Goal: Communication & Community: Share content

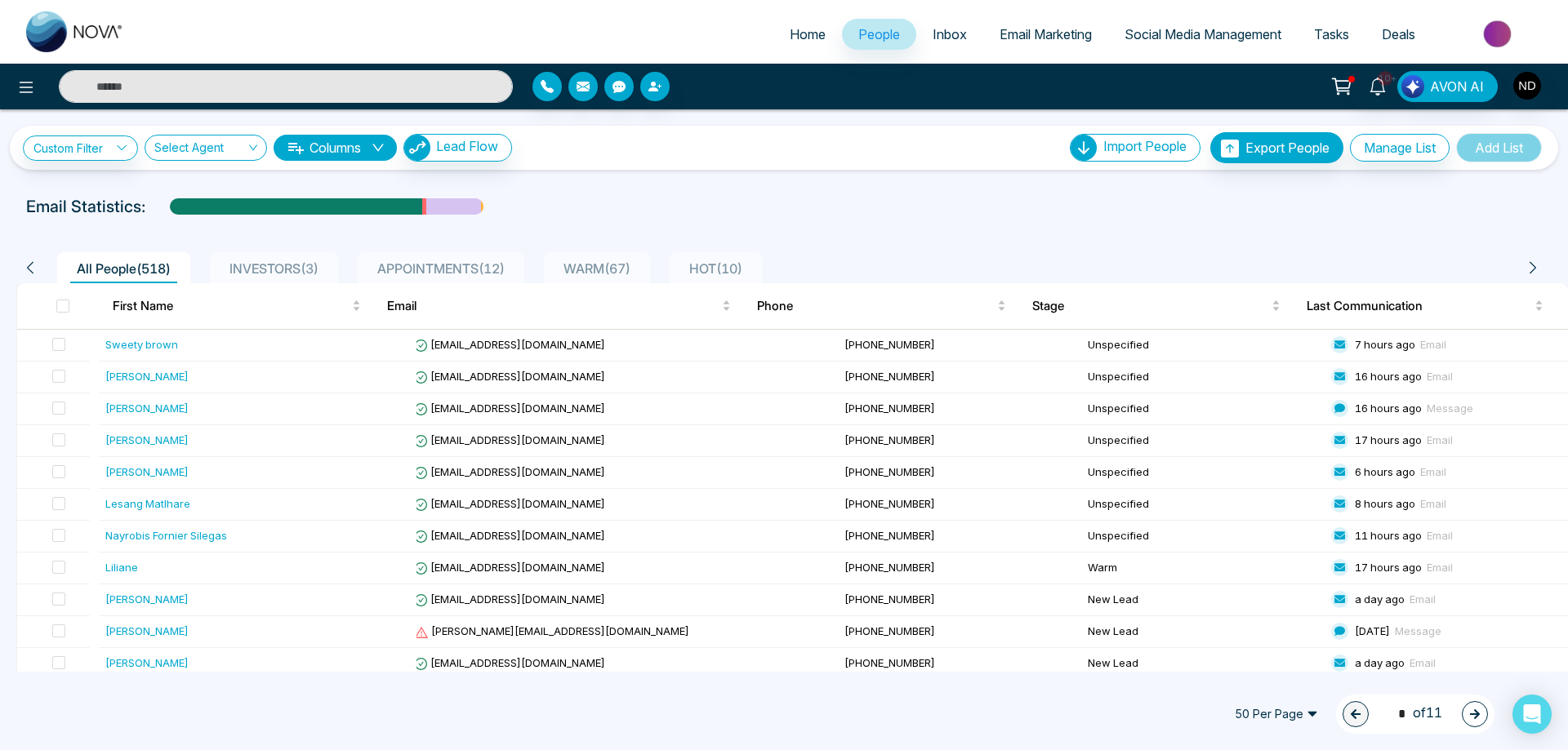
click at [390, 87] on input "text" at bounding box center [286, 87] width 454 height 33
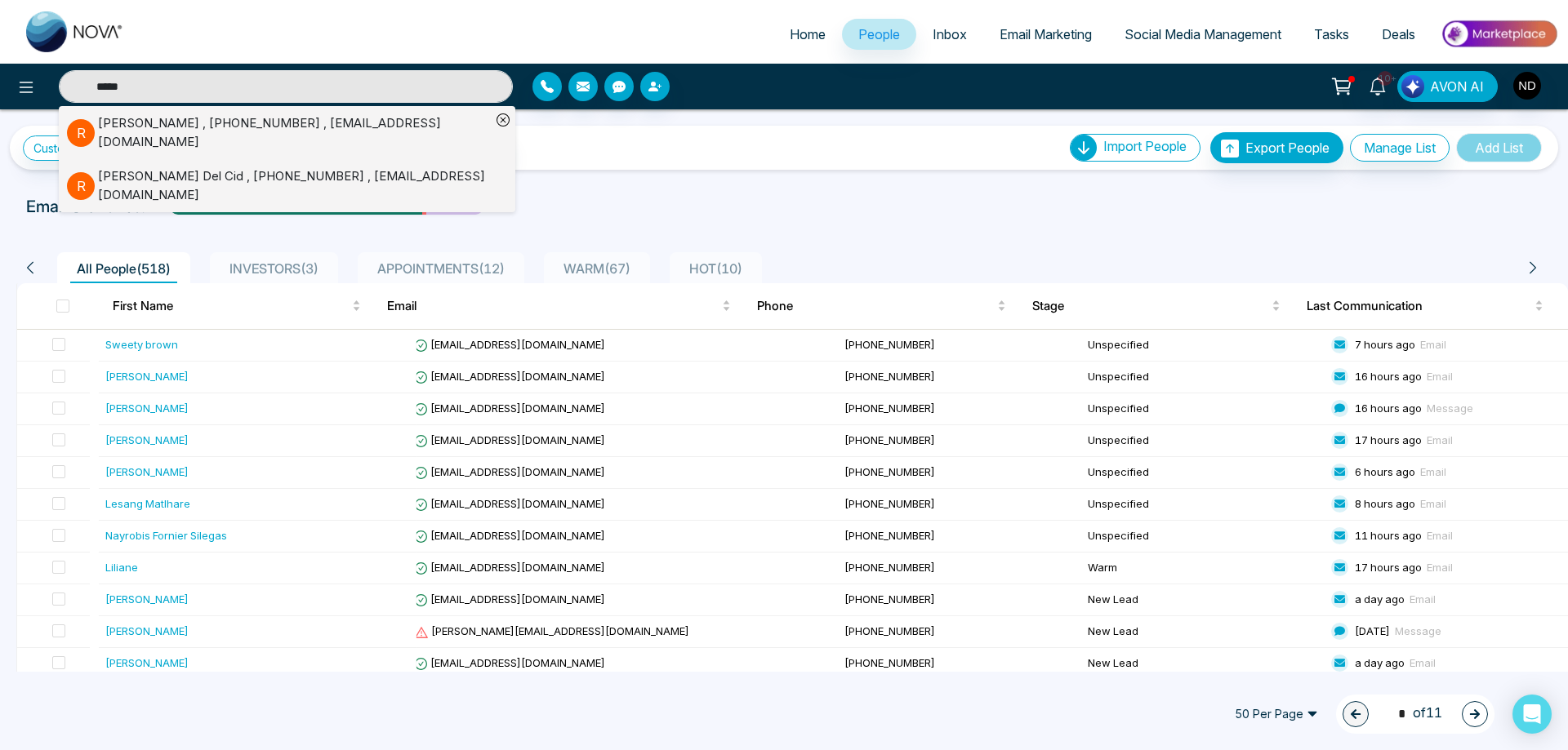
type input "*****"
click at [334, 130] on div "[PERSON_NAME] , [PHONE_NUMBER] , [EMAIL_ADDRESS][DOMAIN_NAME]" at bounding box center [294, 132] width 392 height 37
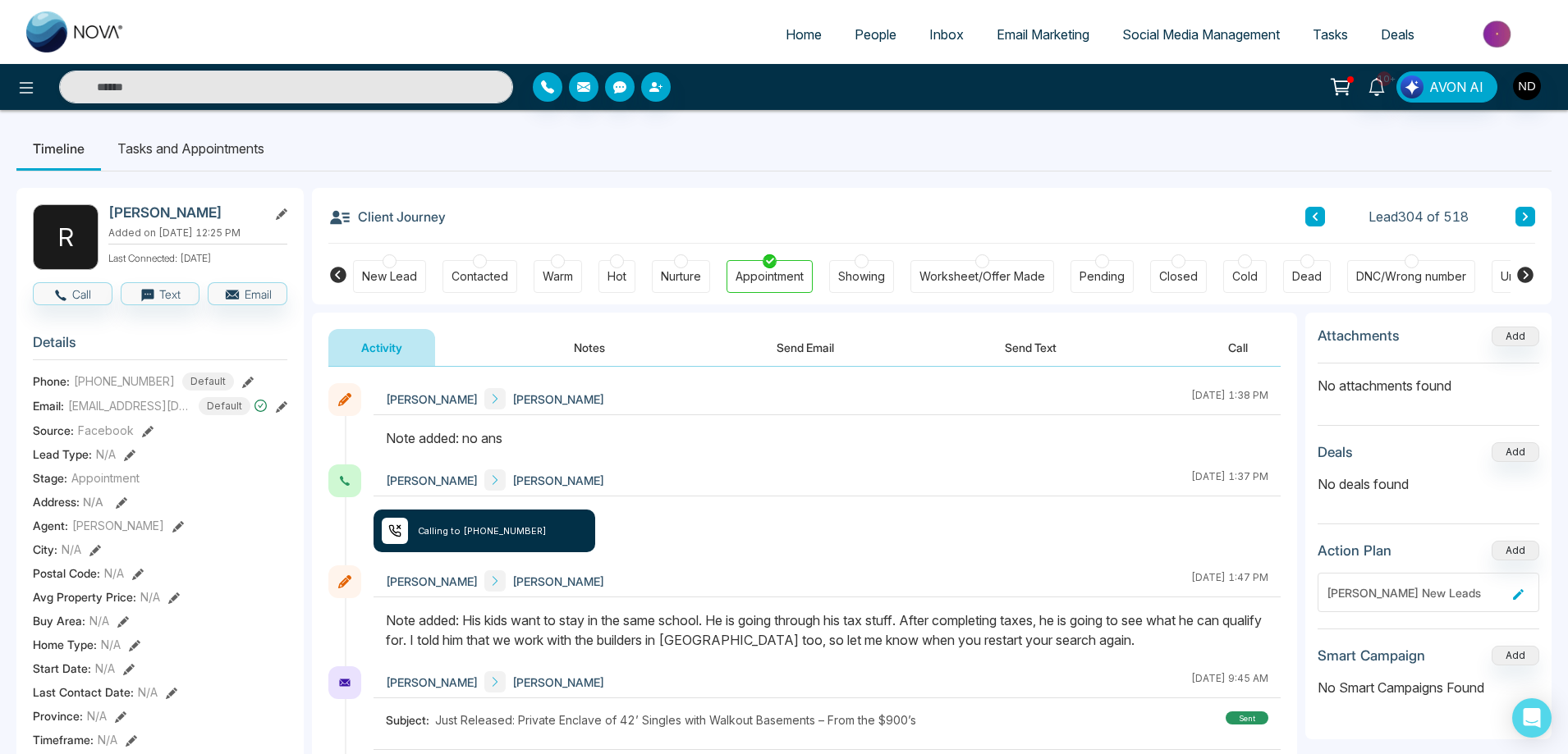
click at [809, 344] on button "Send Email" at bounding box center [804, 347] width 123 height 37
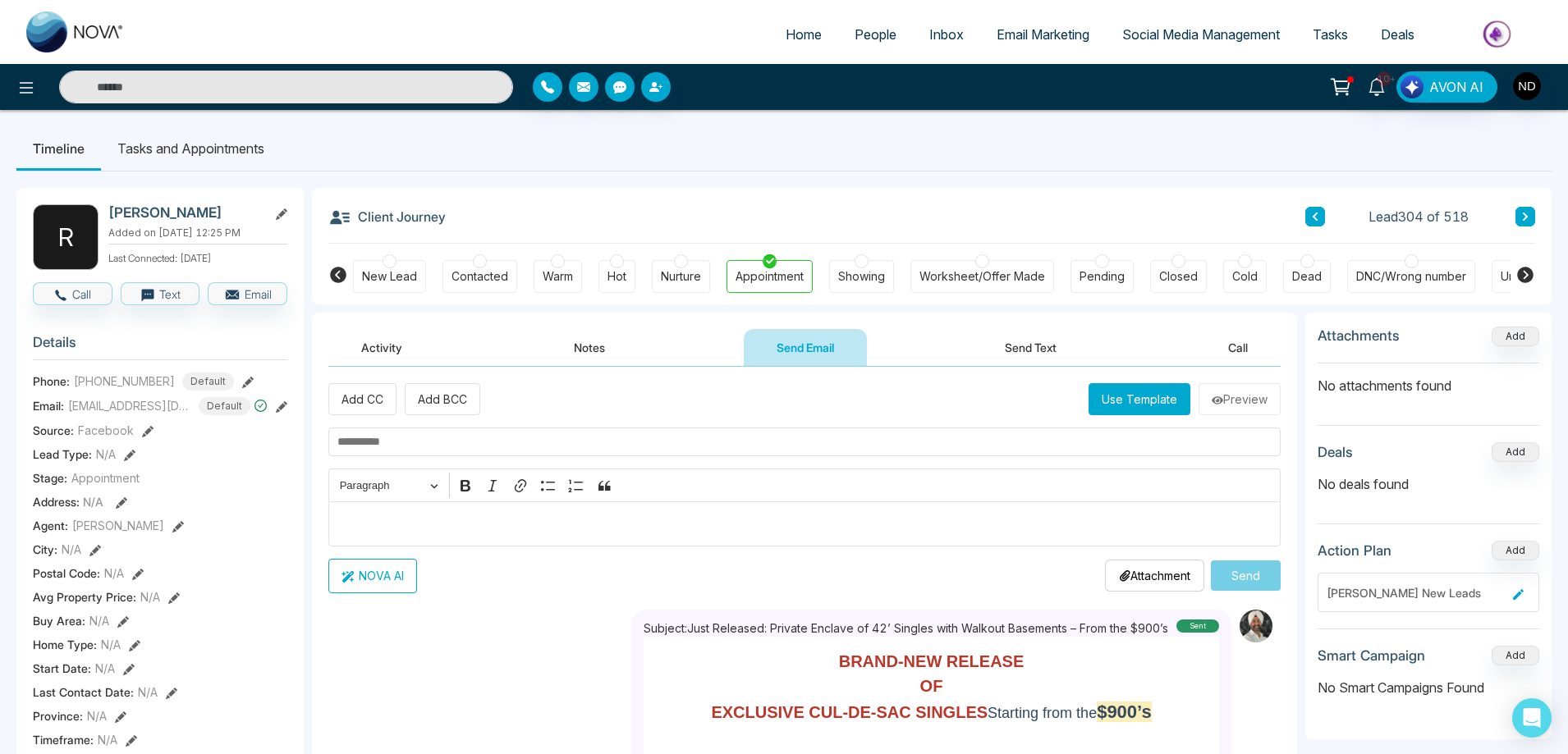
click at [1109, 398] on button "Use Template" at bounding box center [1140, 399] width 102 height 32
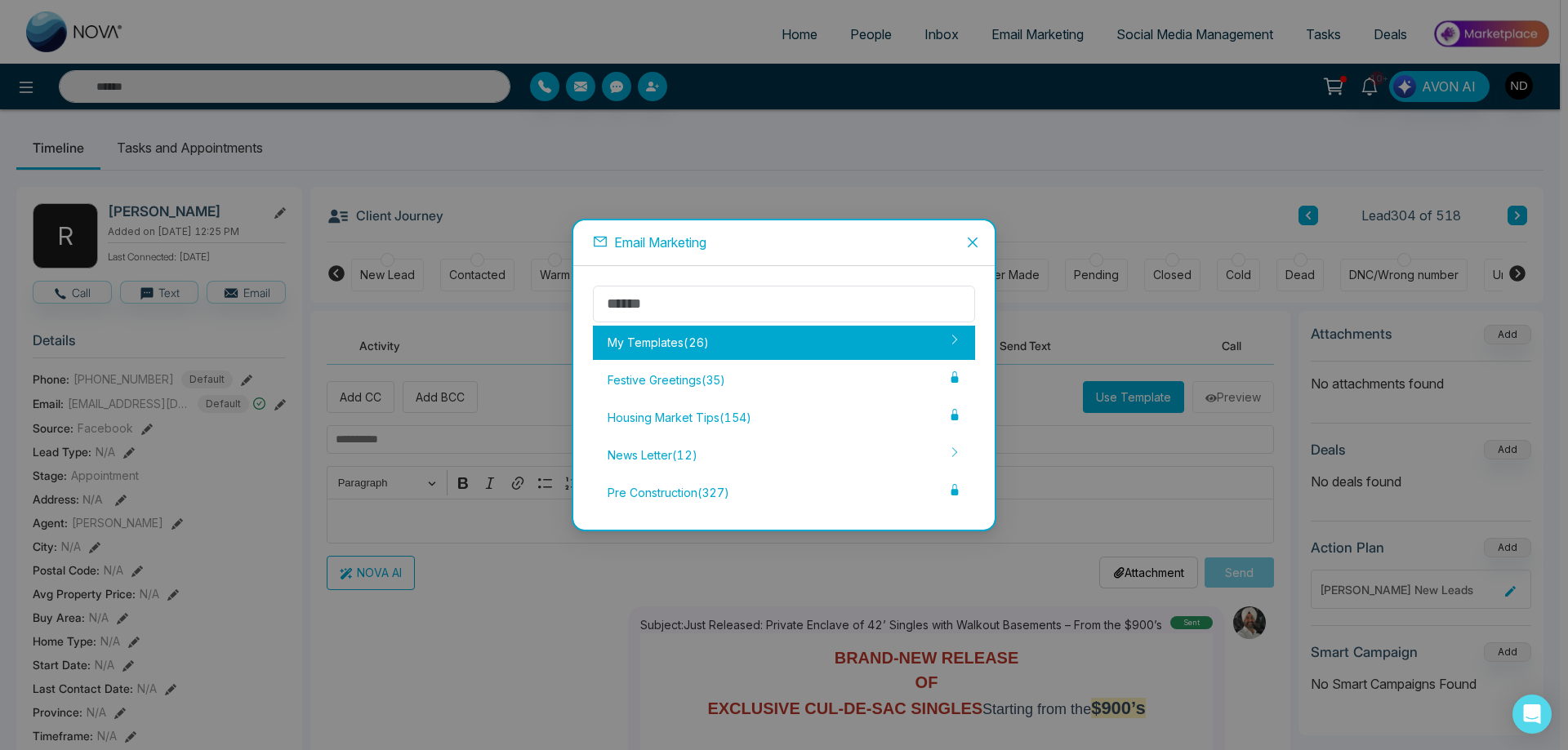
click at [653, 344] on div "My Templates ( 26 )" at bounding box center [784, 343] width 382 height 34
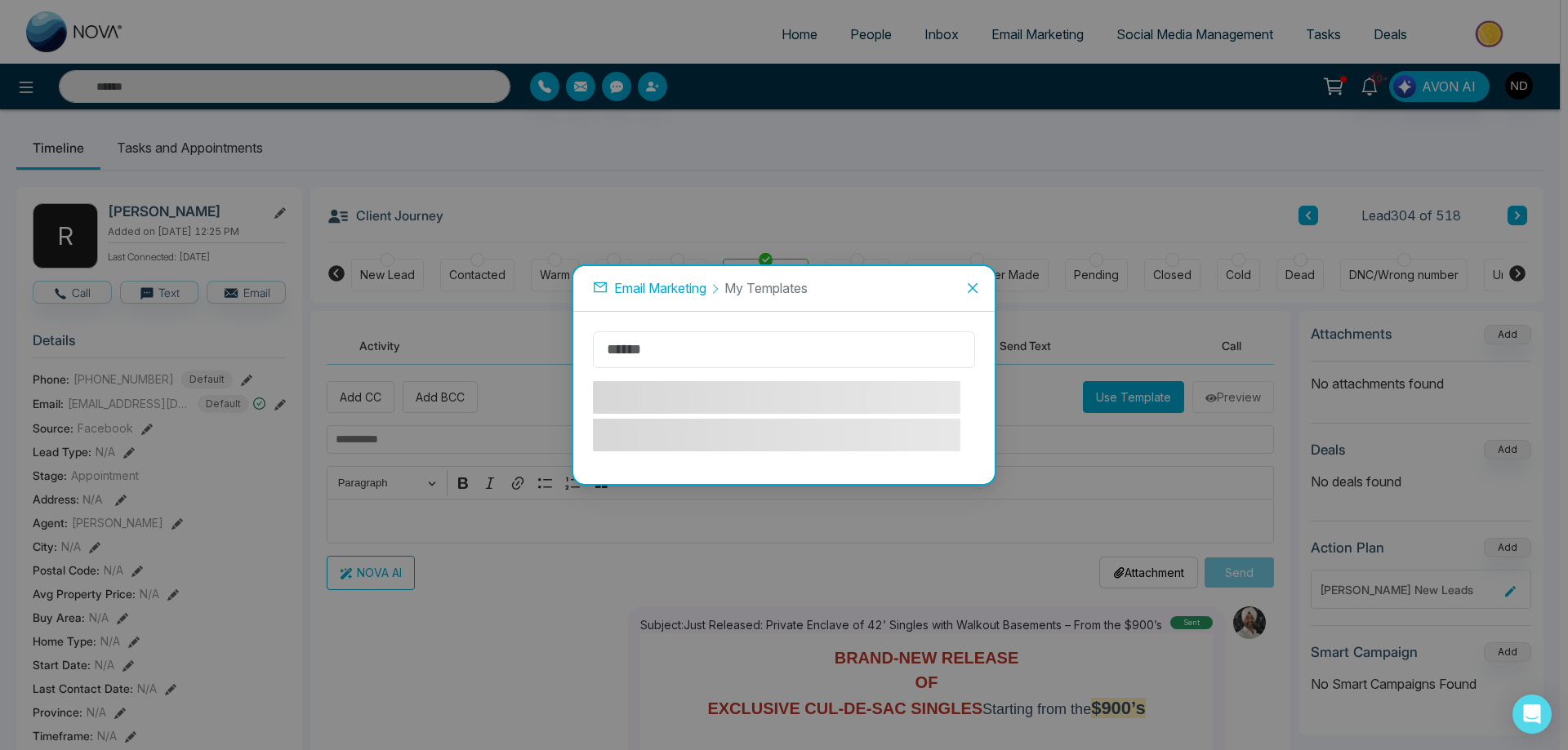
click at [700, 345] on div at bounding box center [784, 398] width 382 height 133
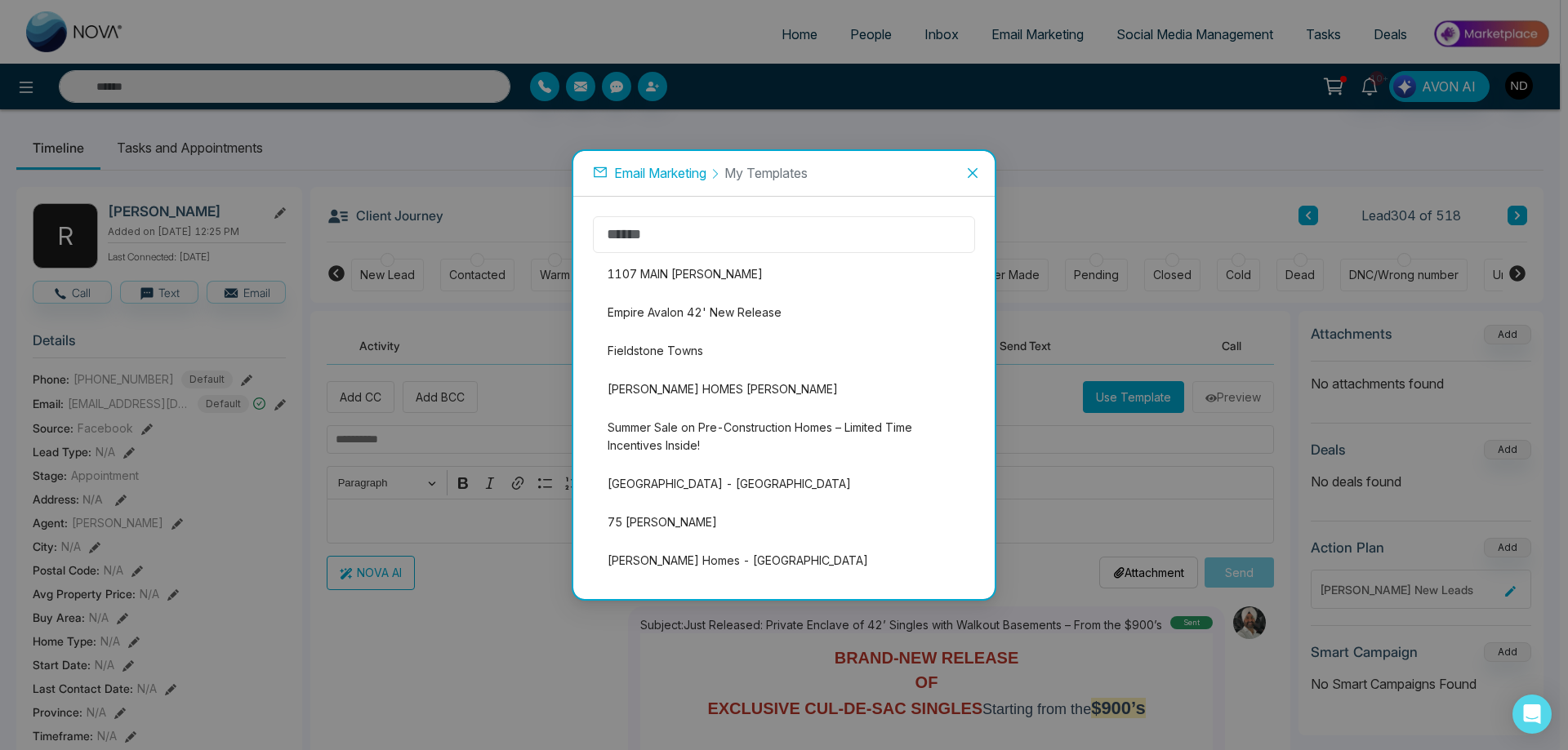
click at [912, 234] on input "text" at bounding box center [784, 235] width 382 height 37
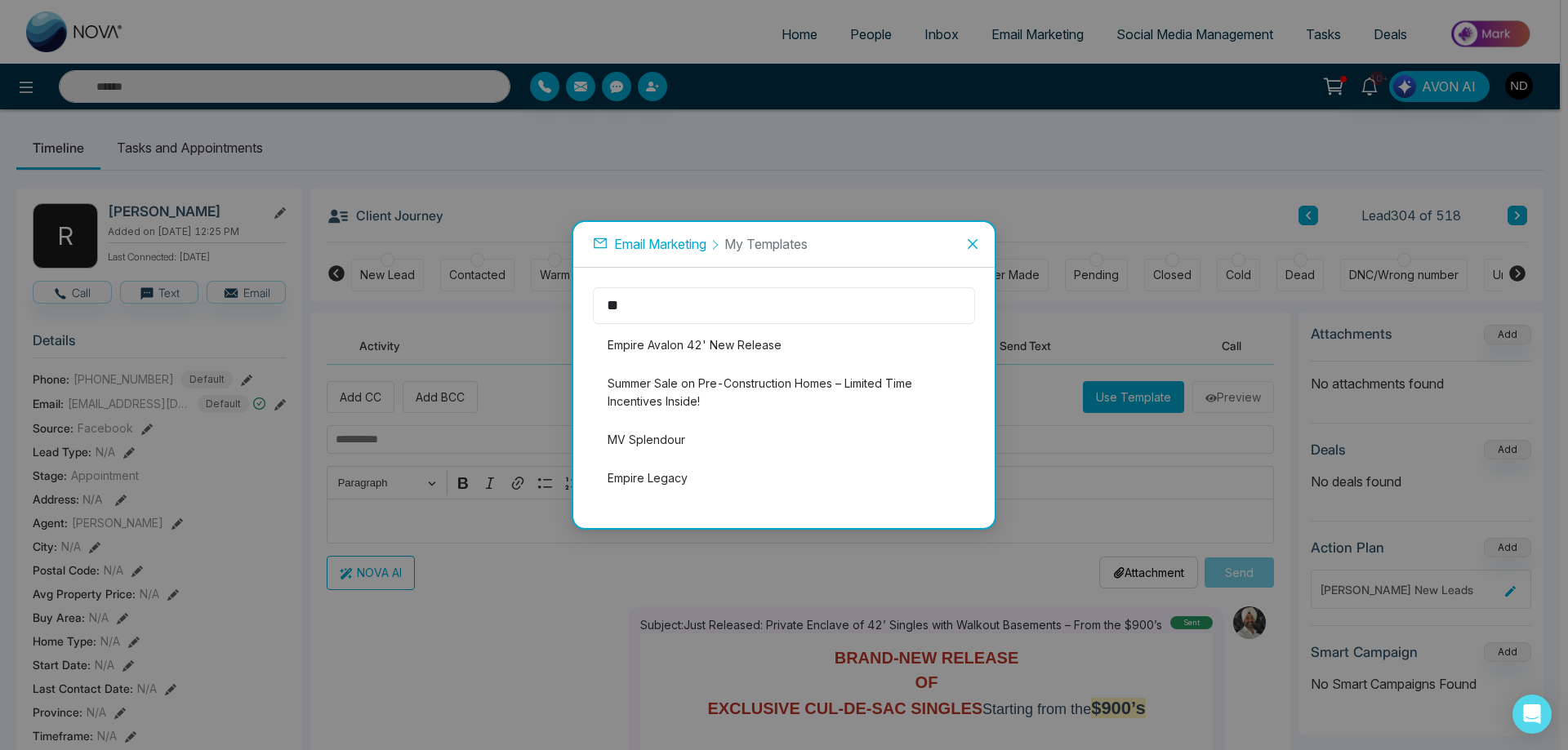
type input "*"
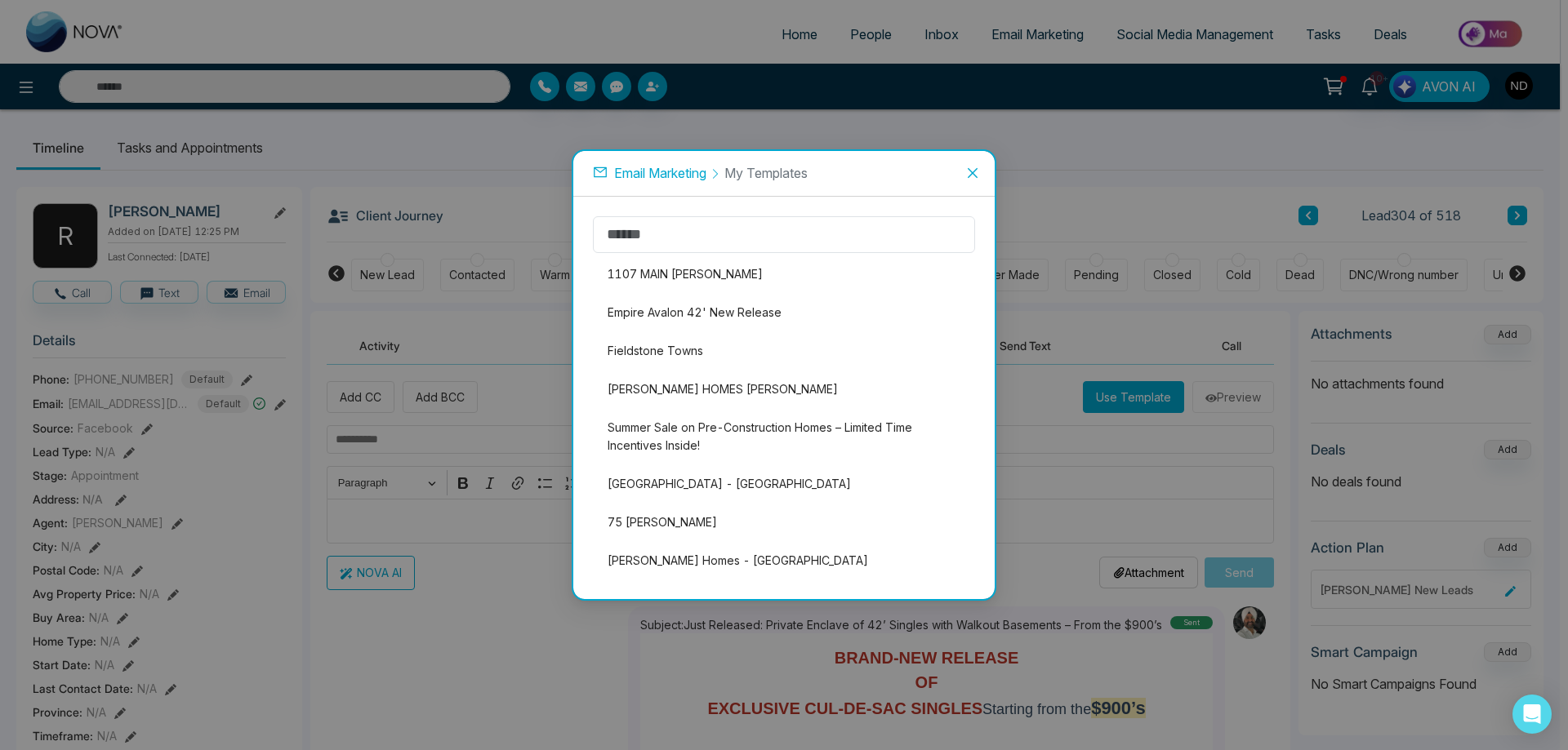
click at [973, 171] on icon "close" at bounding box center [973, 173] width 13 height 13
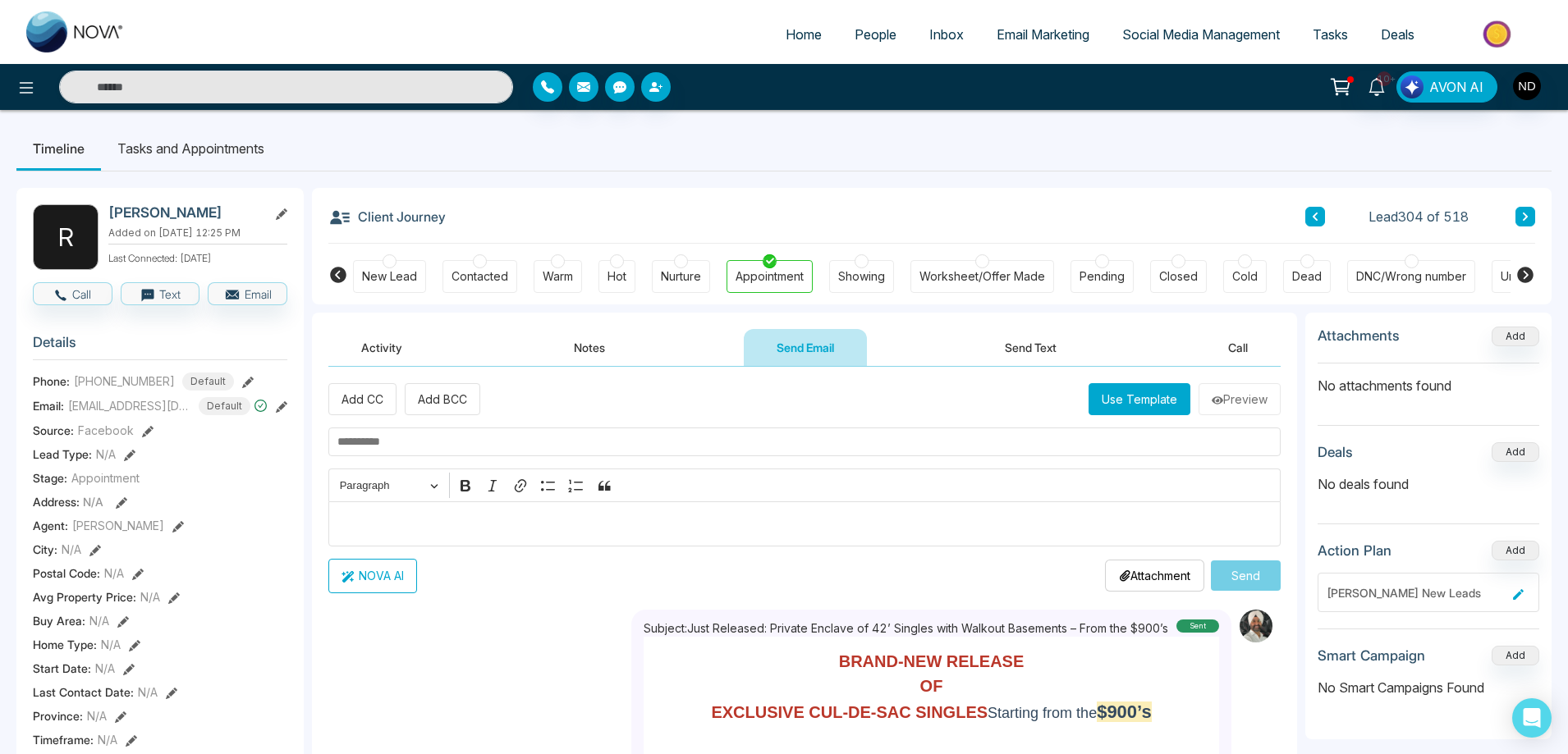
click at [1028, 37] on span "Email Marketing" at bounding box center [1043, 35] width 93 height 16
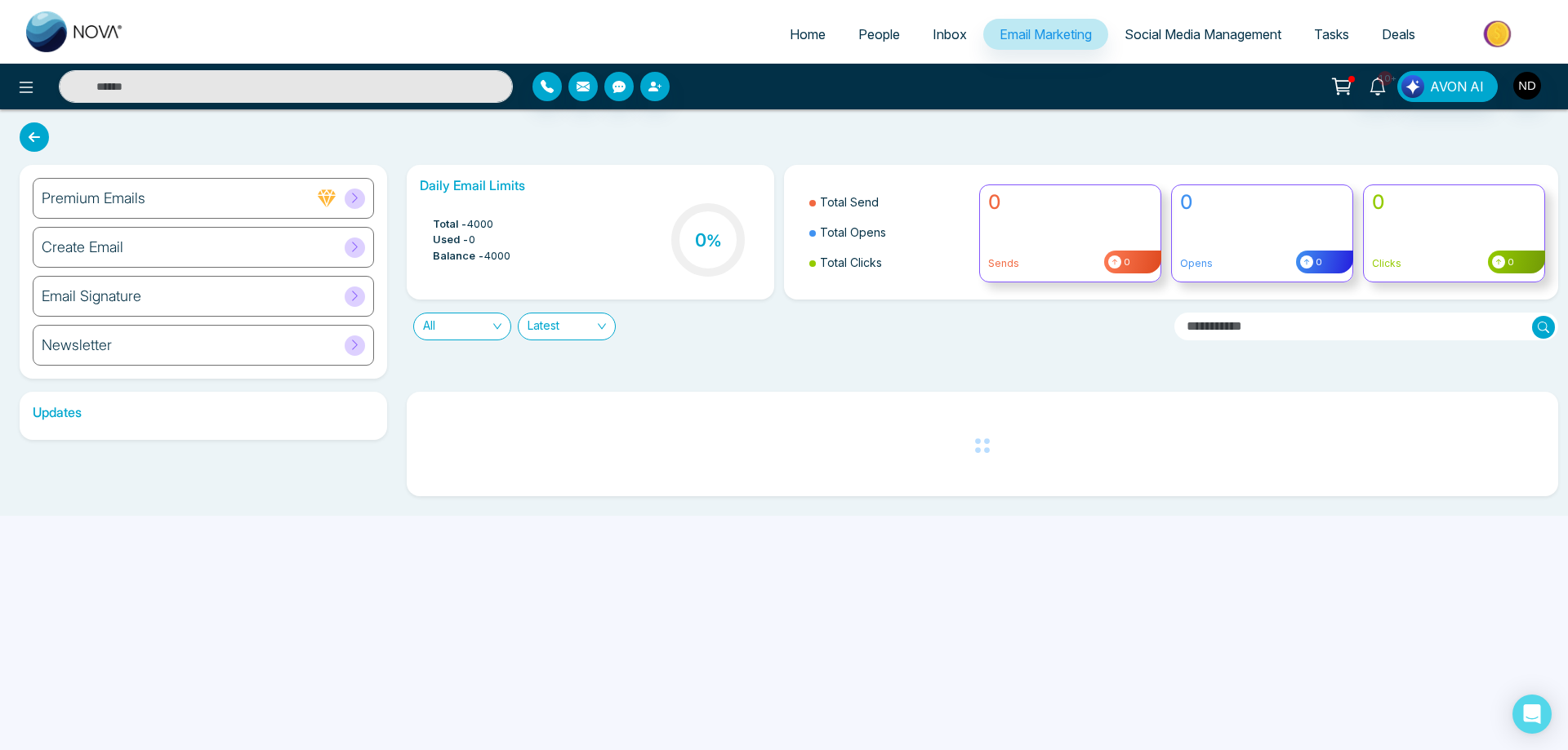
click at [91, 250] on h6 "Create Email" at bounding box center [82, 247] width 82 height 18
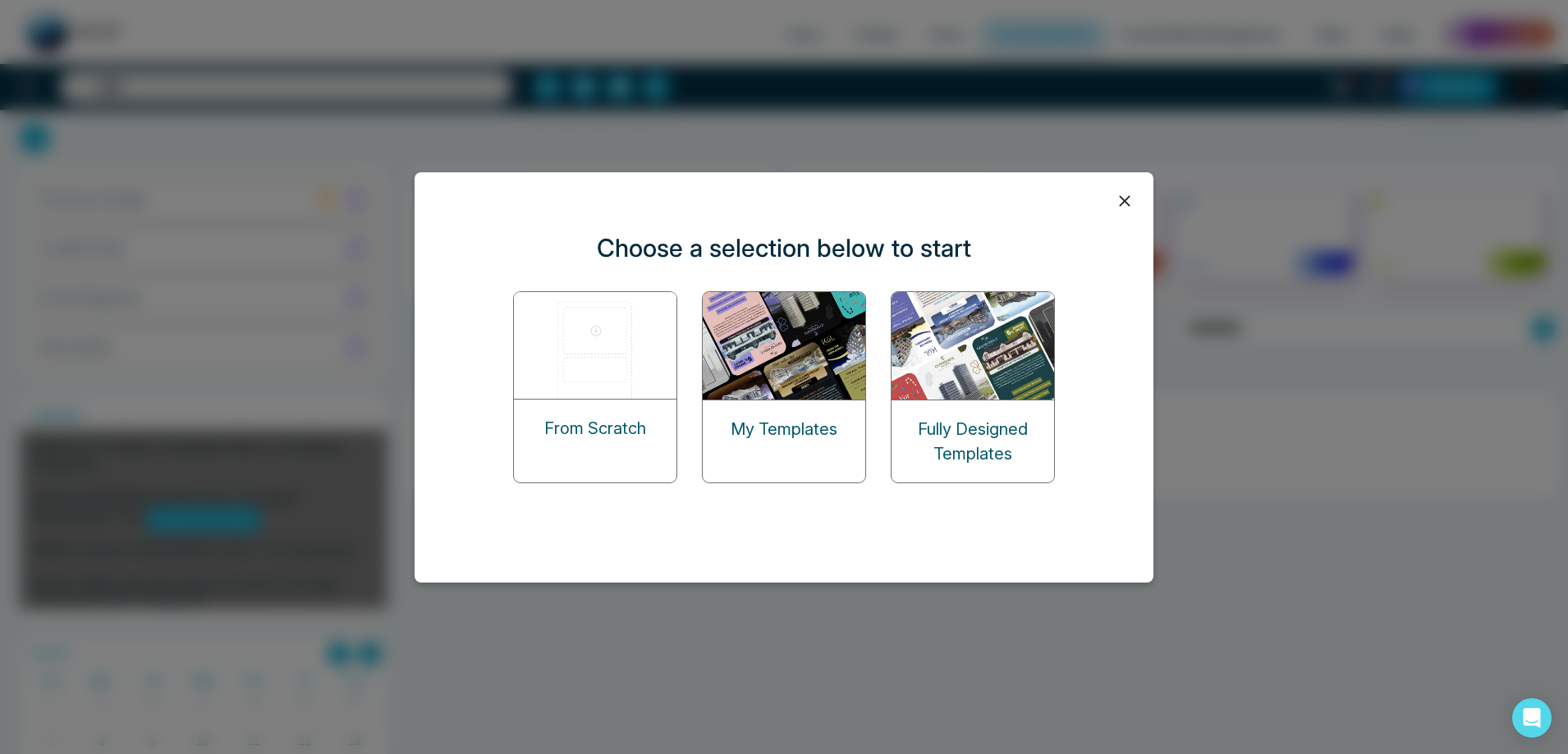
click at [802, 372] on img at bounding box center [784, 346] width 164 height 107
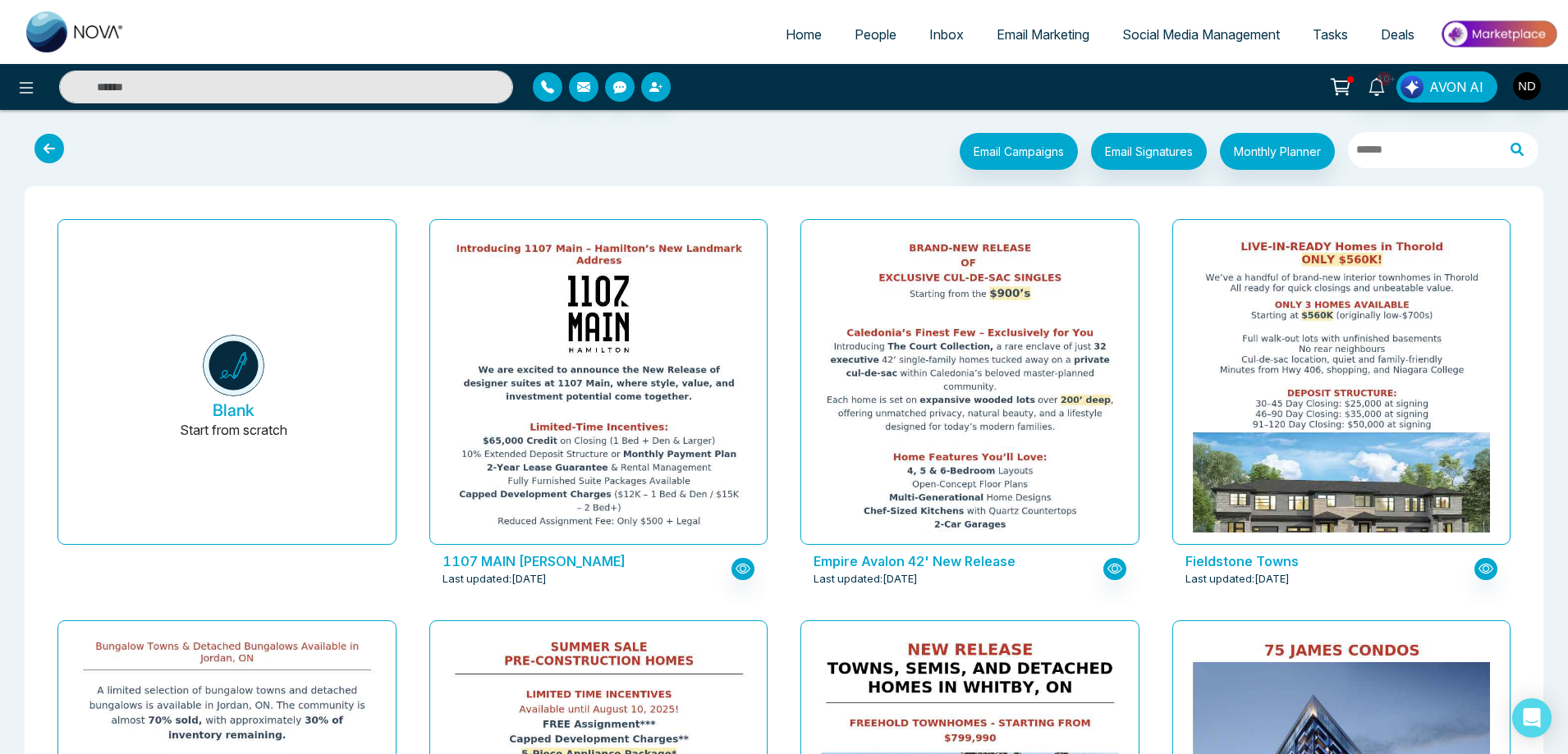
click at [50, 147] on icon at bounding box center [49, 148] width 29 height 29
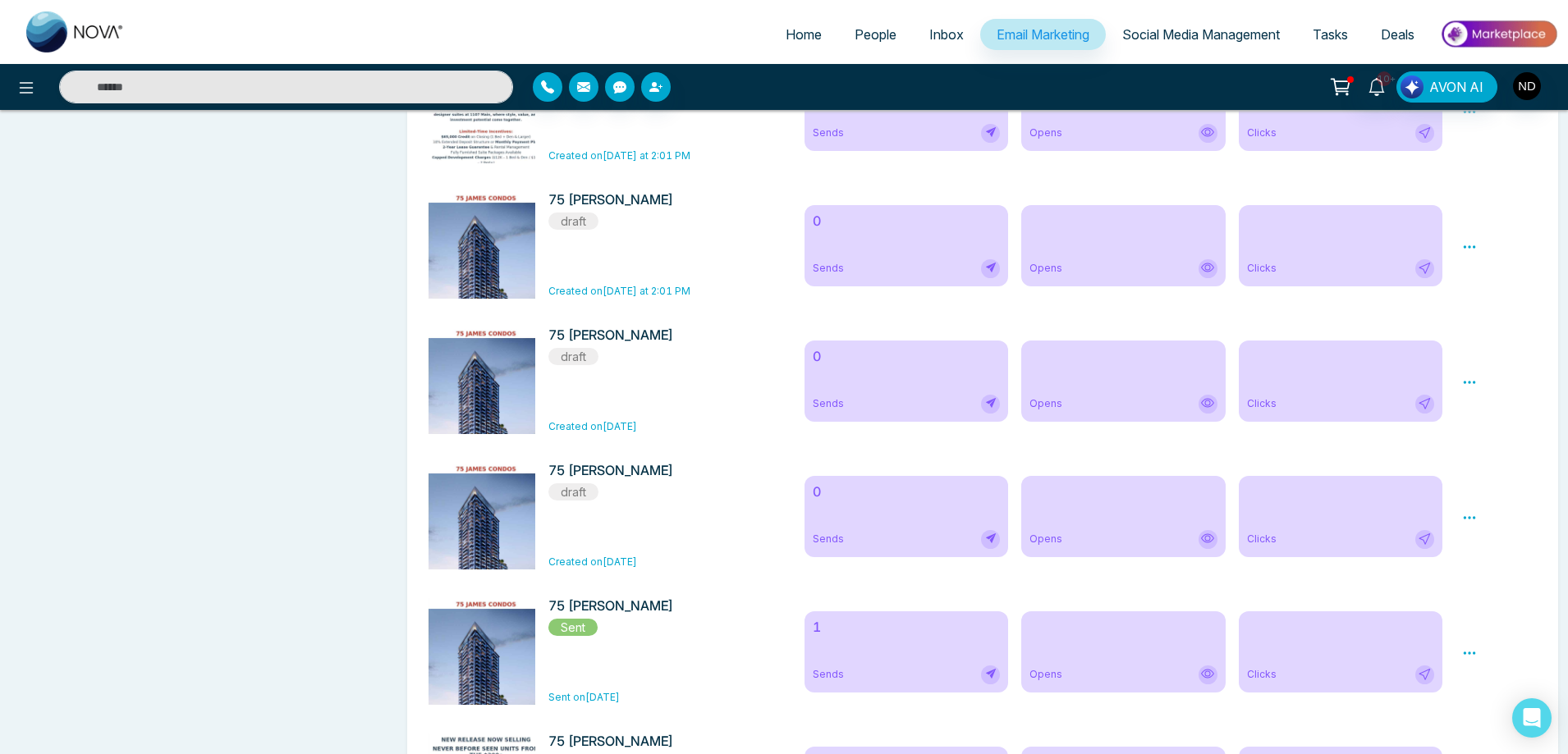
scroll to position [1313, 0]
